Goal: Task Accomplishment & Management: Manage account settings

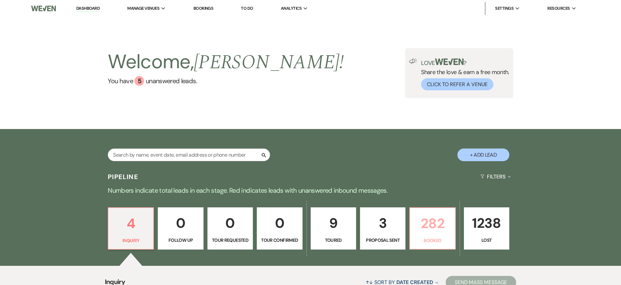
click at [416, 218] on p "282" at bounding box center [432, 223] width 37 height 22
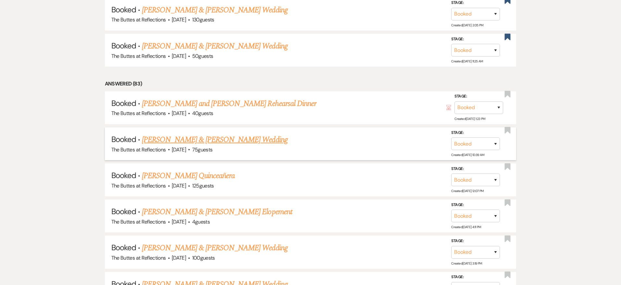
scroll to position [470, 0]
click at [237, 134] on link "[PERSON_NAME] & [PERSON_NAME] Wedding" at bounding box center [214, 139] width 145 height 12
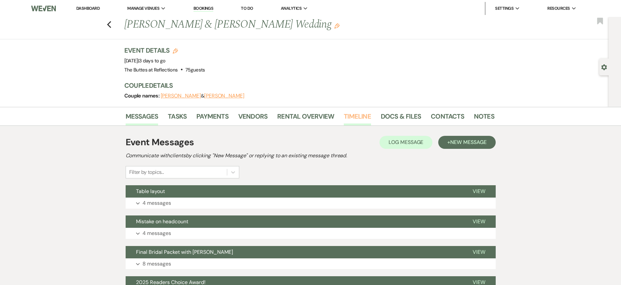
click at [361, 117] on link "Timeline" at bounding box center [357, 118] width 27 height 14
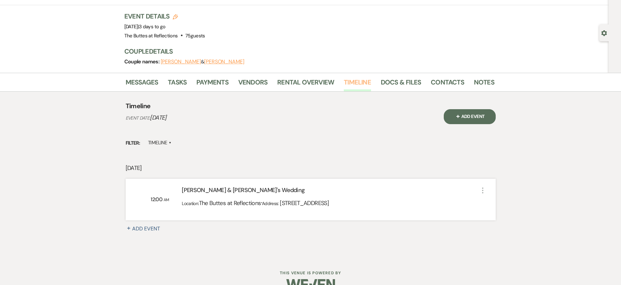
scroll to position [35, 0]
click at [282, 81] on link "Rental Overview" at bounding box center [305, 83] width 57 height 14
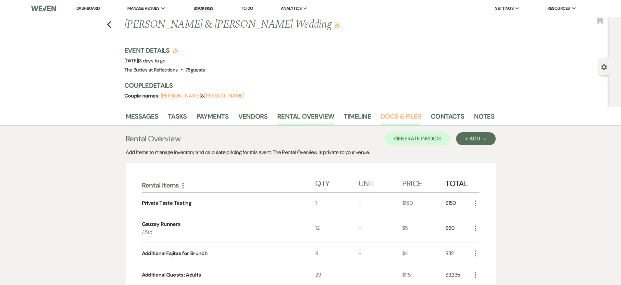
click at [384, 116] on link "Docs & Files" at bounding box center [401, 118] width 40 height 14
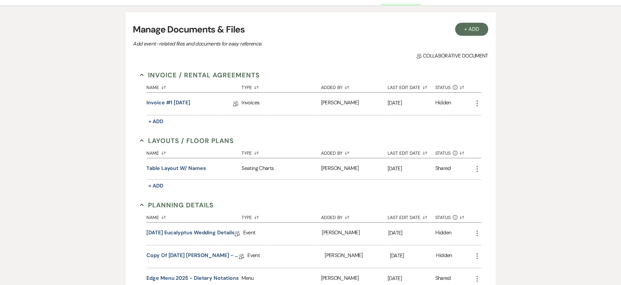
scroll to position [213, 0]
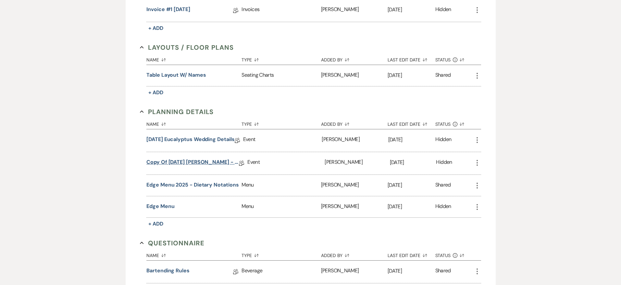
click at [206, 161] on link "Copy of [DATE] [PERSON_NAME] - Eucalyptus Wedding Details" at bounding box center [192, 163] width 92 height 10
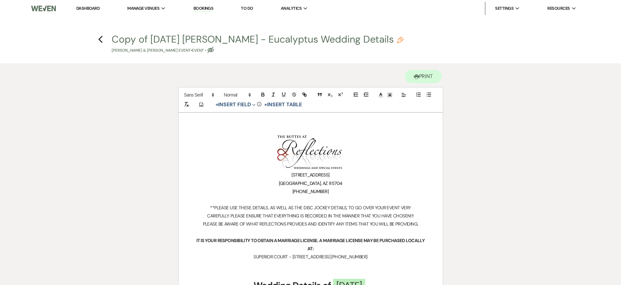
click at [93, 9] on link "Dashboard" at bounding box center [87, 9] width 23 height 6
